Goal: Check status: Check status

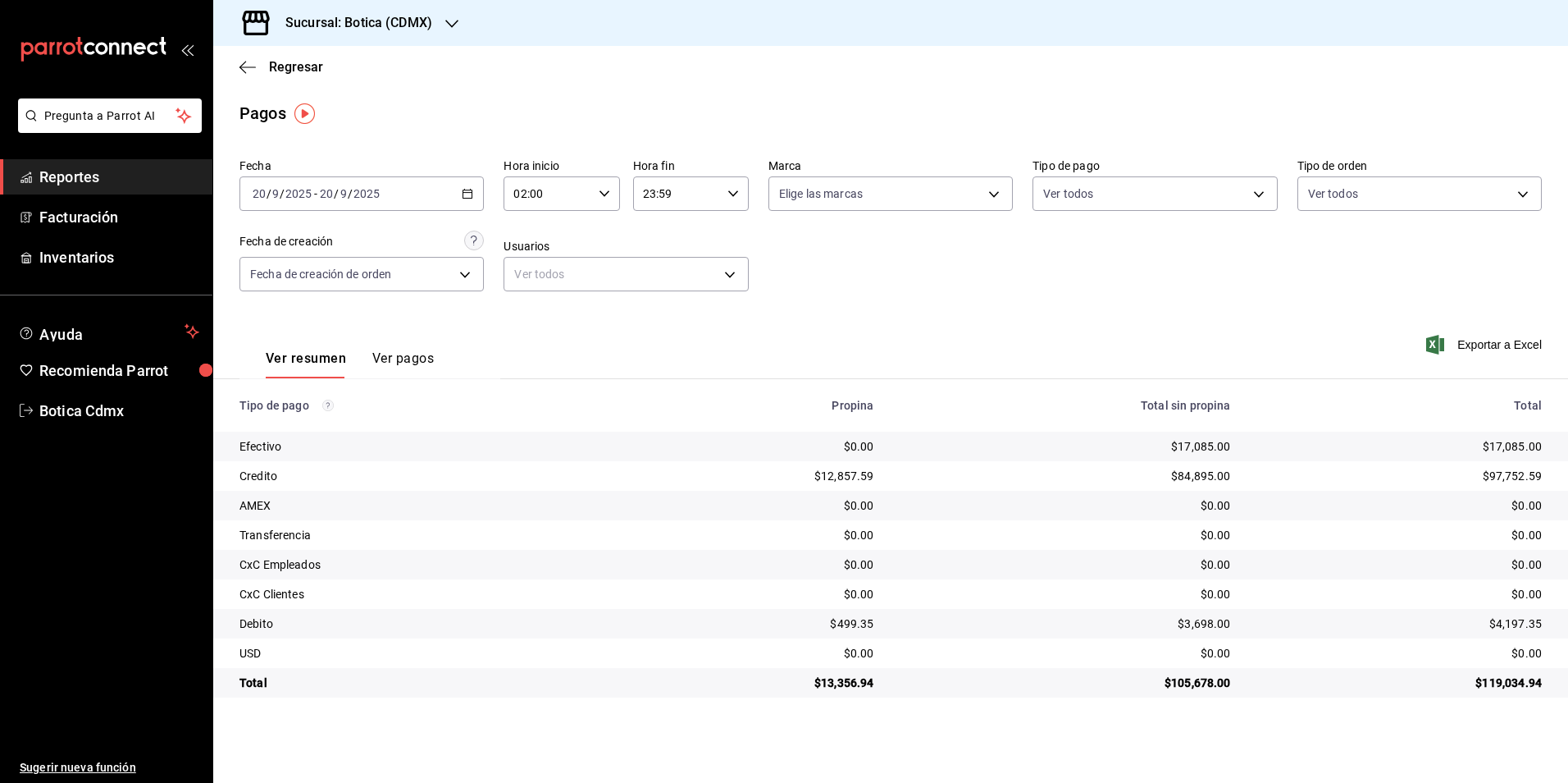
click at [285, 64] on span "Regresar" at bounding box center [296, 66] width 54 height 16
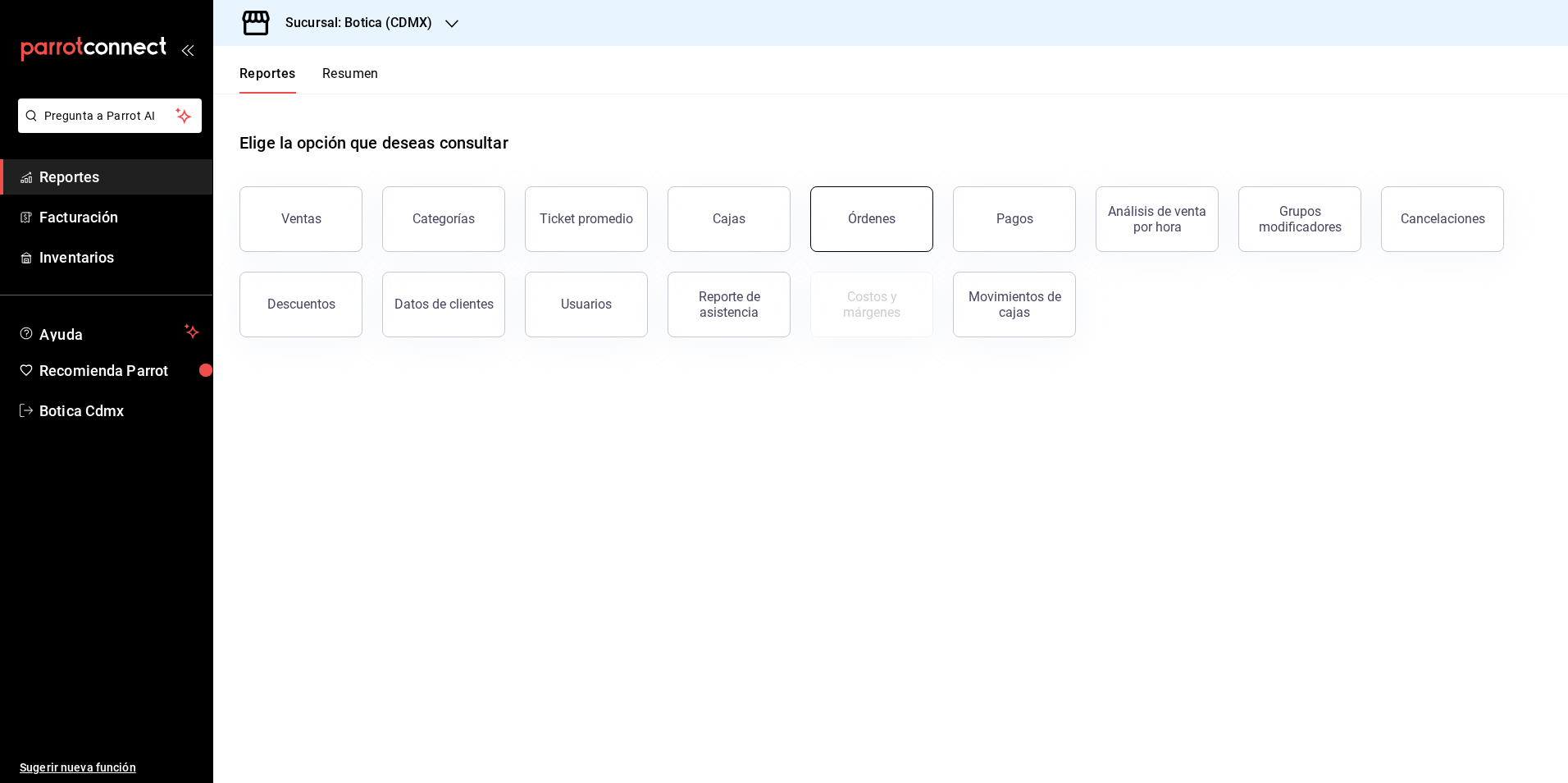
click at [862, 228] on button "Órdenes" at bounding box center [871, 219] width 123 height 66
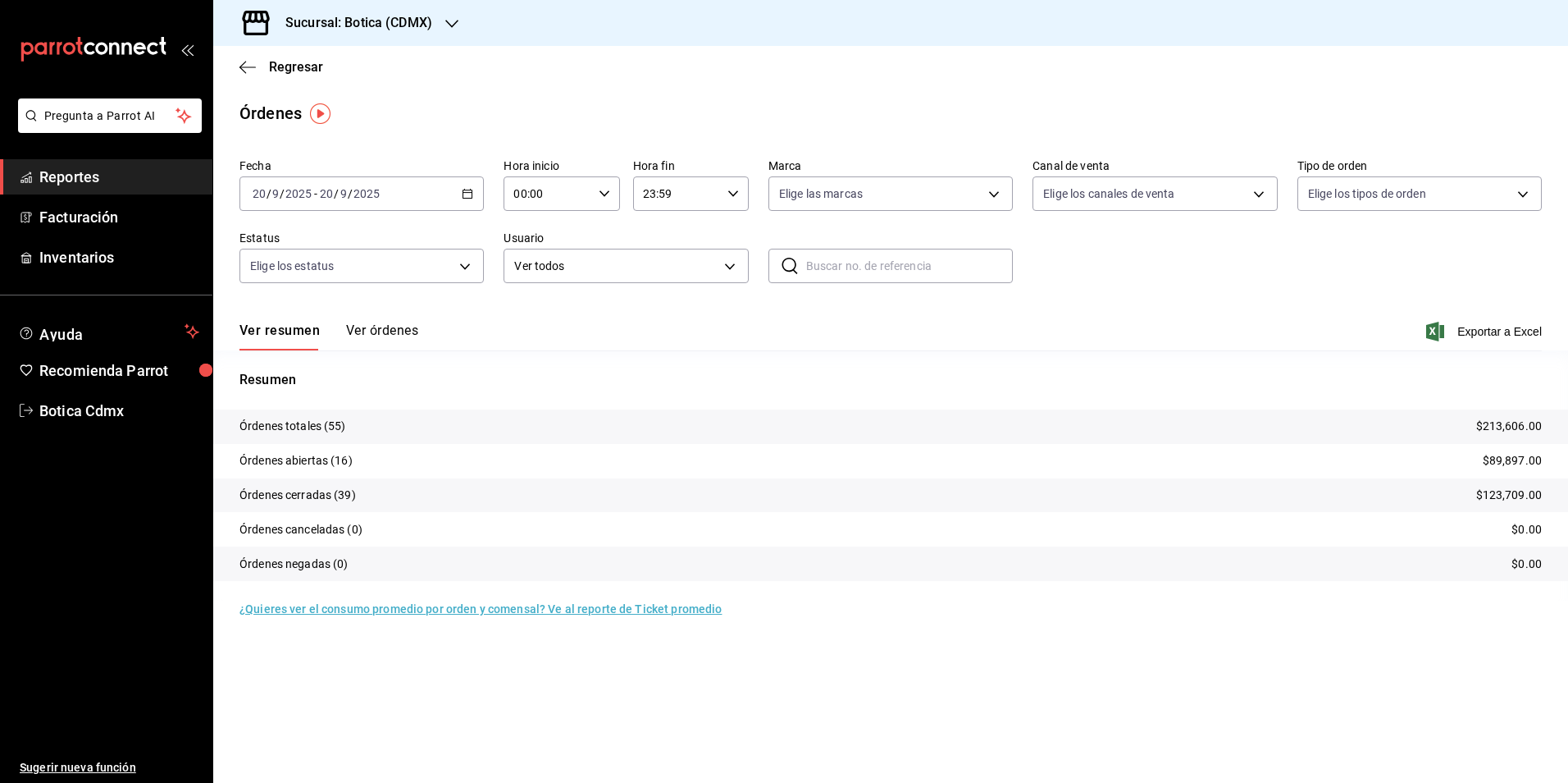
click at [550, 195] on input "00:00" at bounding box center [548, 193] width 88 height 33
click at [534, 320] on button "02" at bounding box center [532, 314] width 51 height 33
type input "02:00"
